Goal: Transaction & Acquisition: Purchase product/service

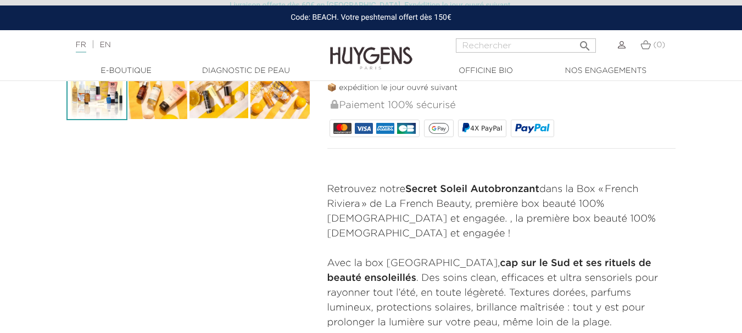
scroll to position [362, 0]
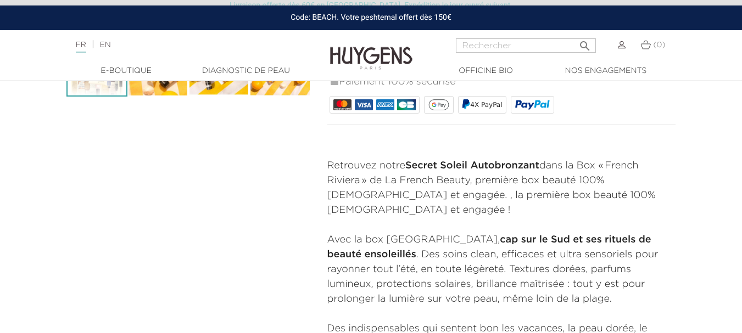
drag, startPoint x: 740, startPoint y: 101, endPoint x: 742, endPoint y: 116, distance: 16.0
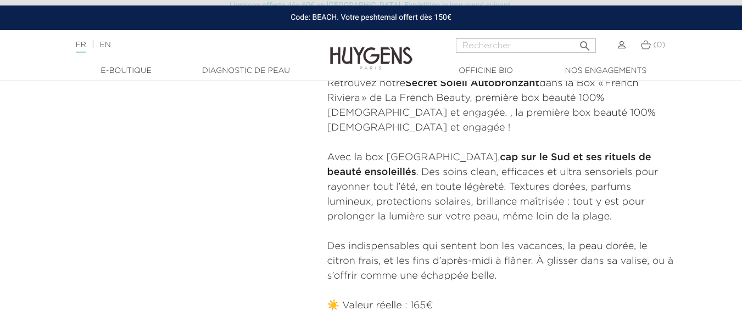
scroll to position [458, 0]
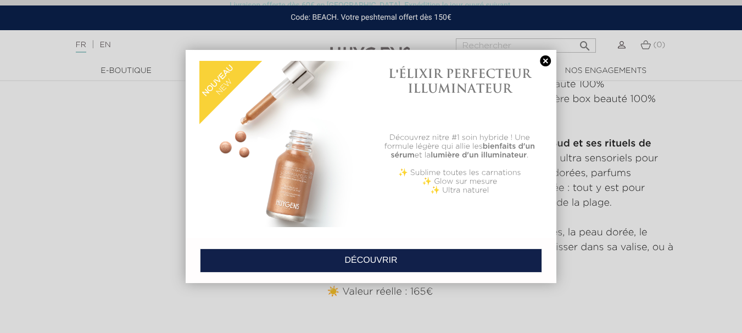
click at [542, 58] on link at bounding box center [545, 61] width 15 height 12
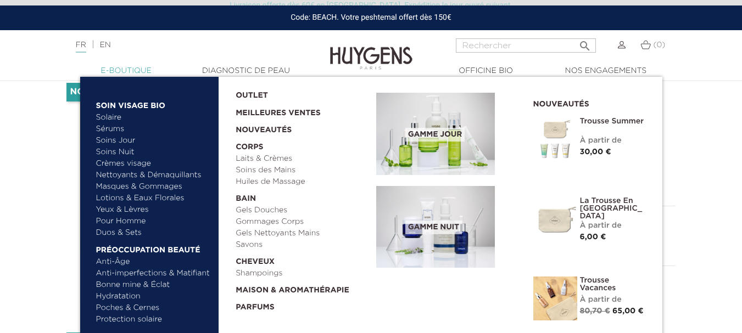
scroll to position [66, 0]
click at [151, 186] on link "Masques & Gommages" at bounding box center [153, 187] width 115 height 12
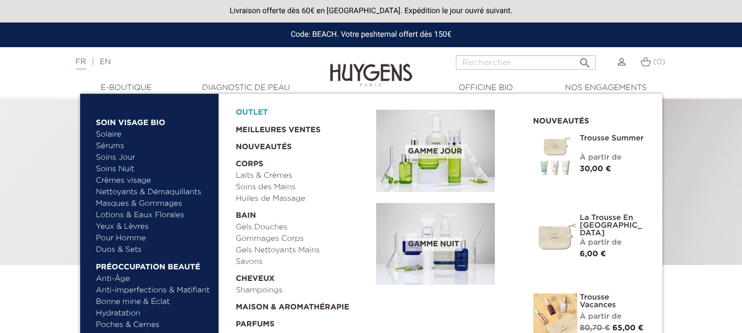
click at [254, 112] on link "OUTLET" at bounding box center [297, 110] width 123 height 17
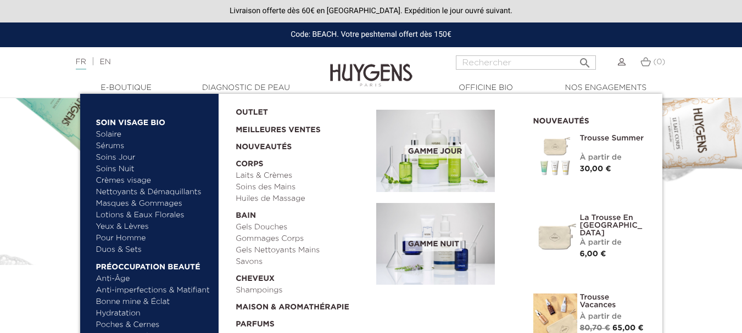
click at [132, 252] on link "Duos & Sets" at bounding box center [153, 250] width 115 height 12
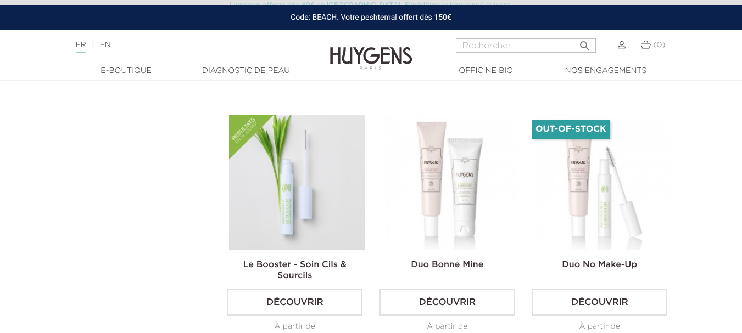
scroll to position [1779, 0]
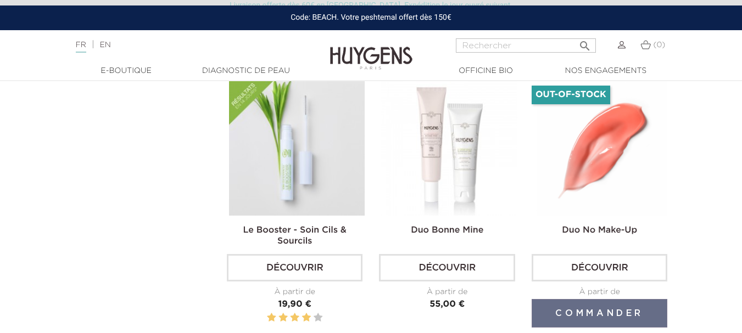
click at [587, 168] on img at bounding box center [602, 148] width 136 height 136
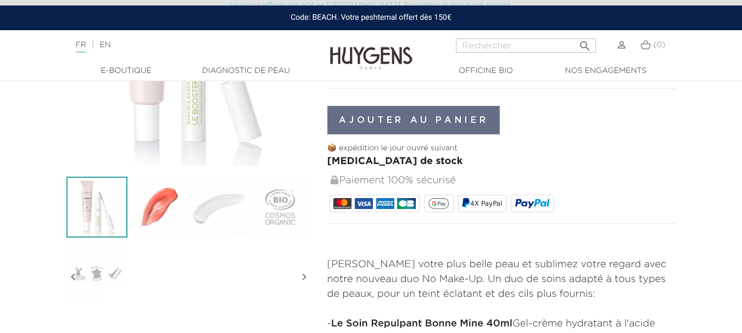
scroll to position [169, 0]
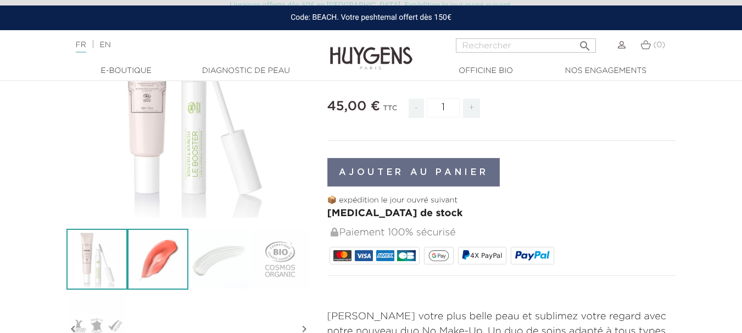
click at [171, 259] on img at bounding box center [157, 259] width 61 height 61
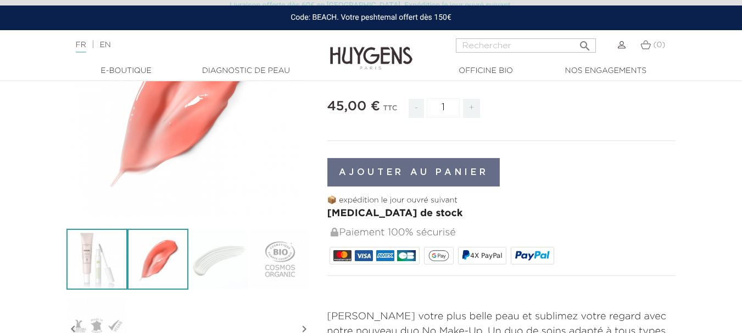
click at [80, 270] on img at bounding box center [96, 259] width 61 height 61
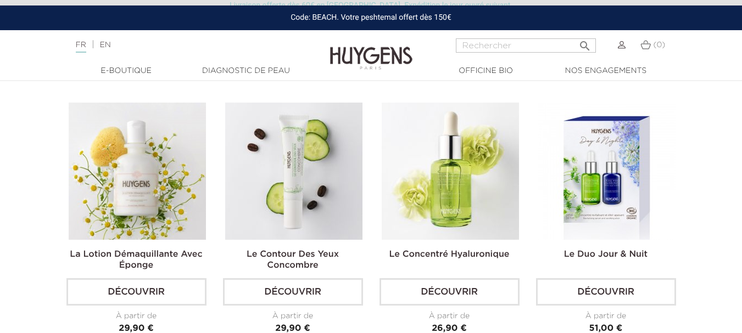
scroll to position [962, 0]
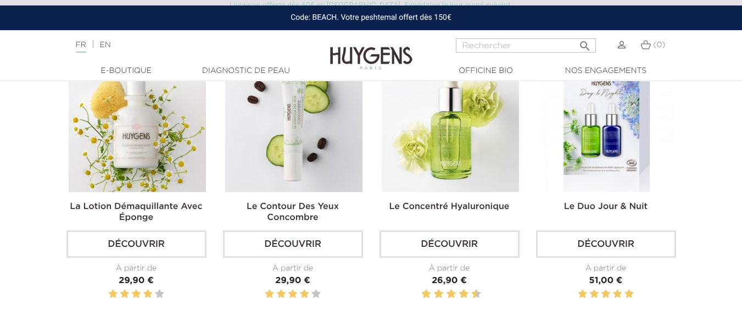
click at [455, 211] on link "Le Concentré Hyaluronique" at bounding box center [449, 207] width 120 height 9
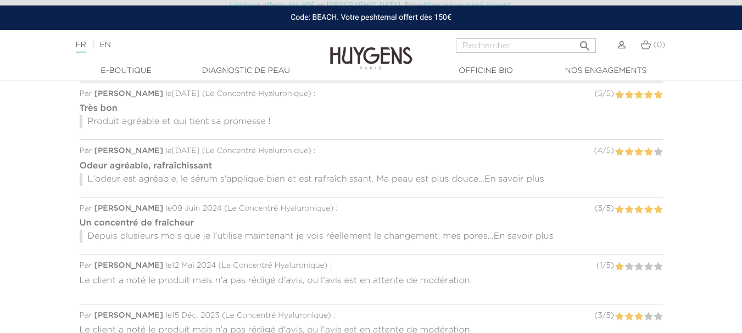
scroll to position [976, 0]
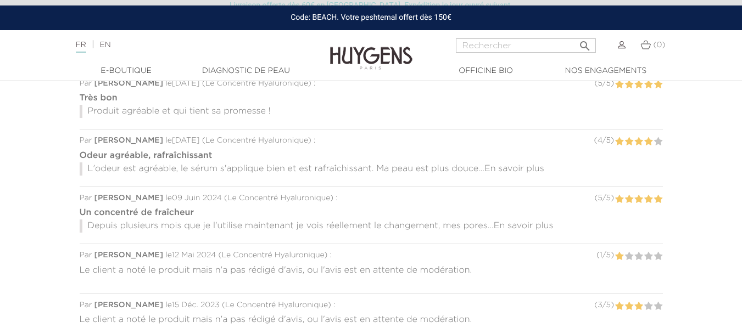
click at [503, 226] on span "En savoir plus" at bounding box center [524, 226] width 60 height 9
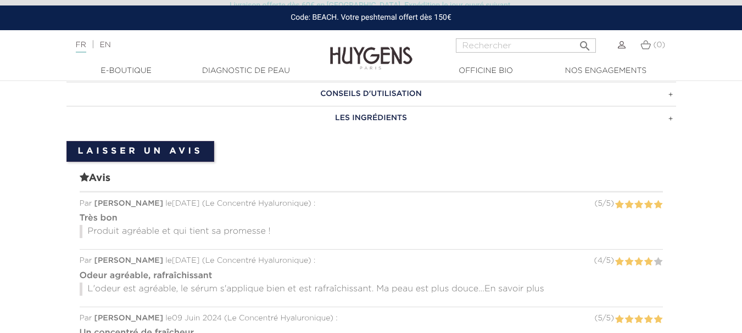
scroll to position [796, 0]
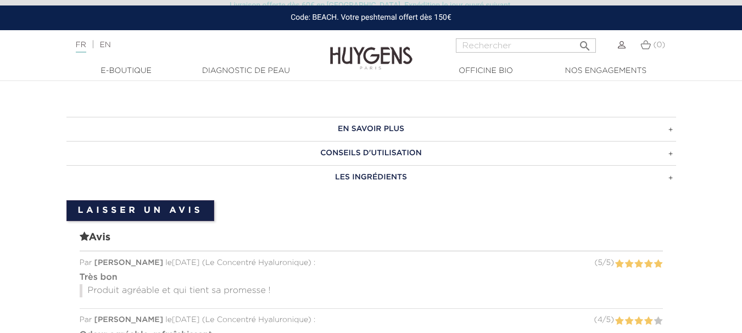
click at [633, 154] on h3 "CONSEILS D'UTILISATION" at bounding box center [371, 153] width 610 height 24
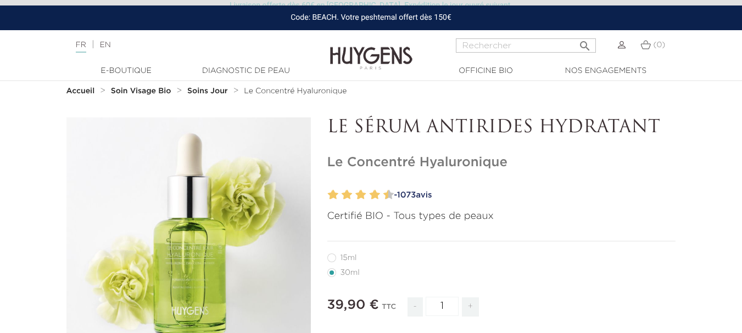
scroll to position [0, 0]
